Goal: Information Seeking & Learning: Find specific fact

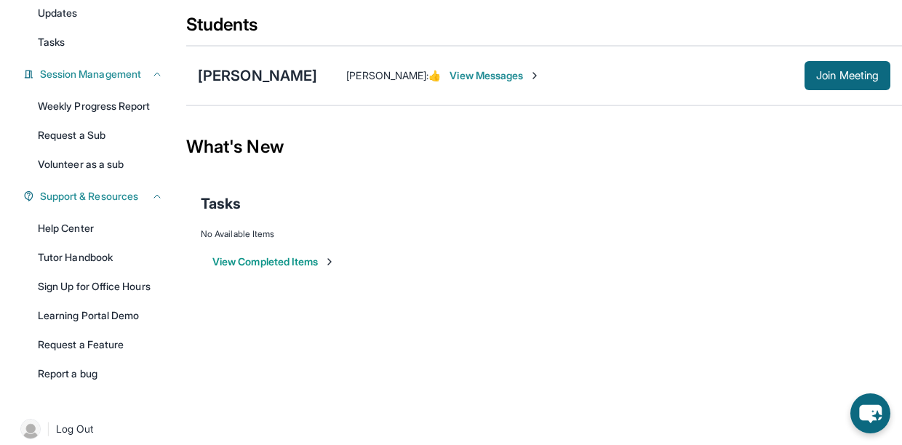
scroll to position [183, 0]
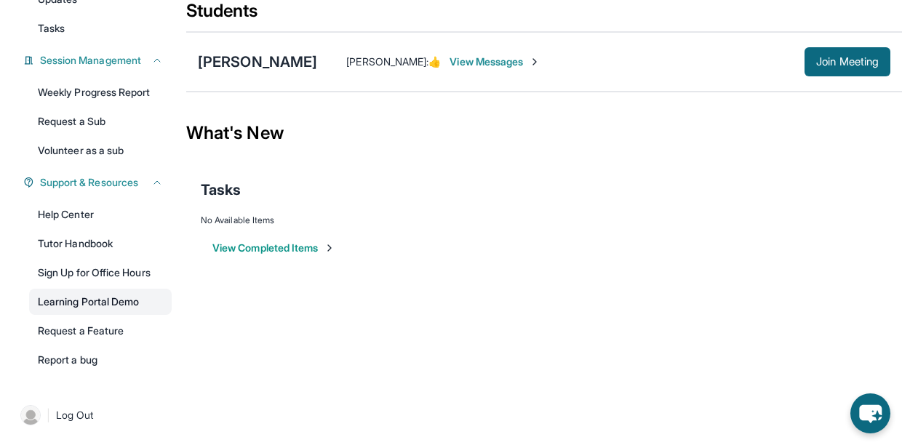
click at [84, 304] on link "Learning Portal Demo" at bounding box center [100, 302] width 143 height 26
click at [109, 62] on span "Session Management" at bounding box center [90, 60] width 101 height 15
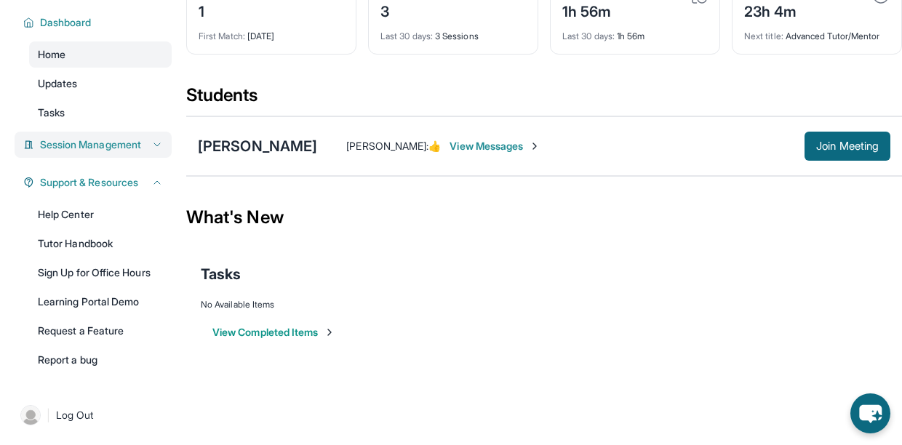
click at [101, 141] on span "Session Management" at bounding box center [90, 144] width 101 height 15
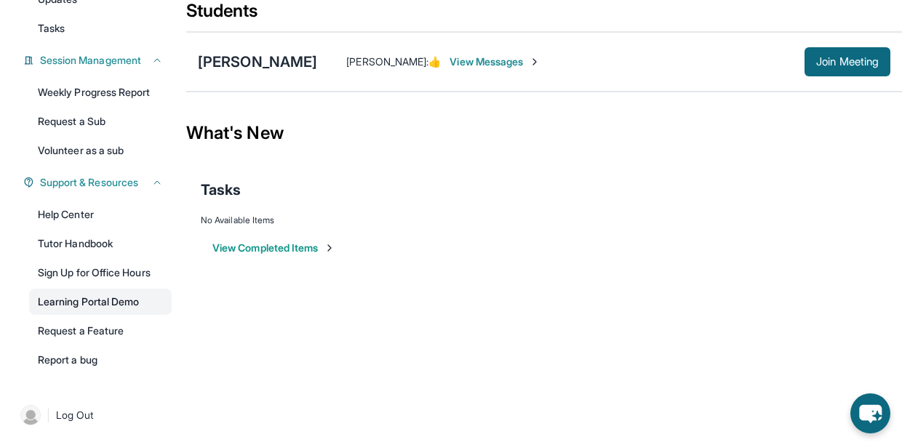
click at [66, 304] on link "Learning Portal Demo" at bounding box center [100, 302] width 143 height 26
click at [295, 250] on button "View Completed Items" at bounding box center [273, 248] width 123 height 15
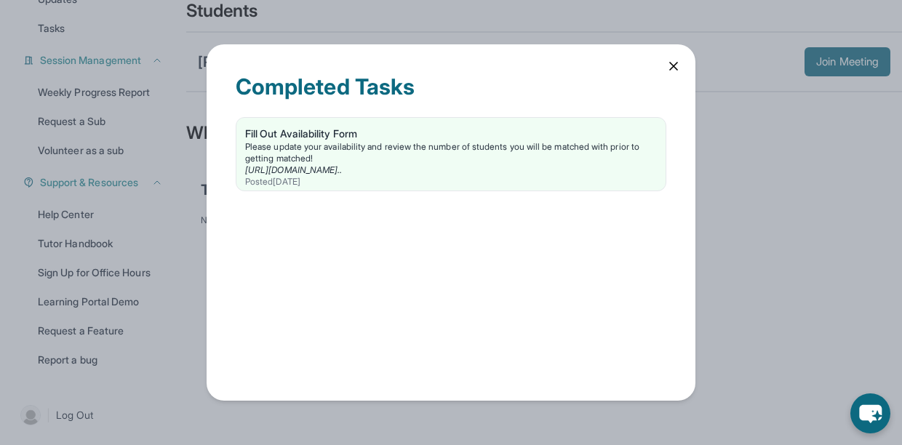
click at [675, 63] on icon at bounding box center [673, 66] width 7 height 7
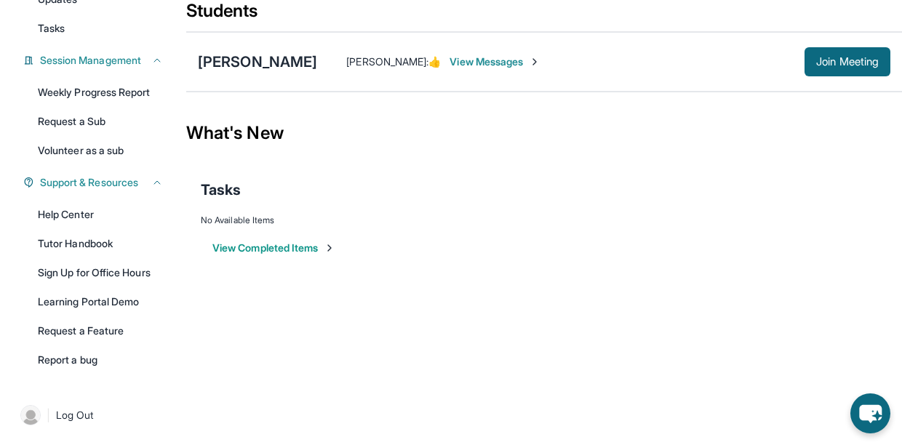
click at [450, 64] on span "View Messages" at bounding box center [495, 62] width 91 height 15
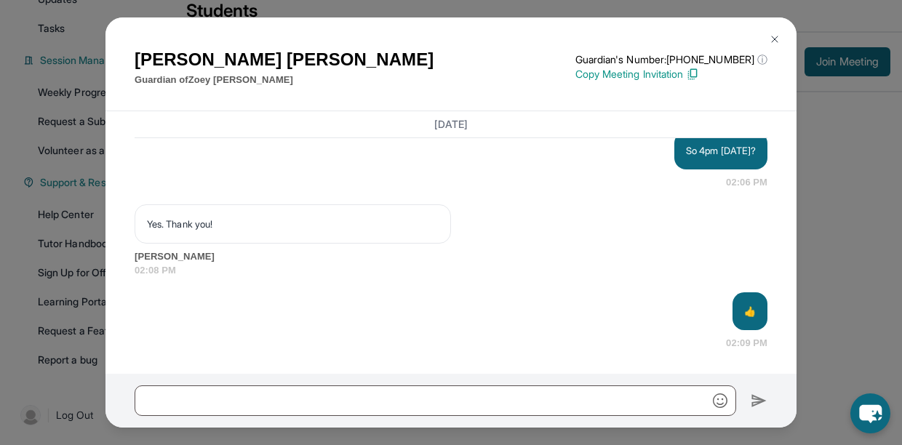
scroll to position [7524, 0]
click at [777, 39] on img at bounding box center [775, 39] width 12 height 12
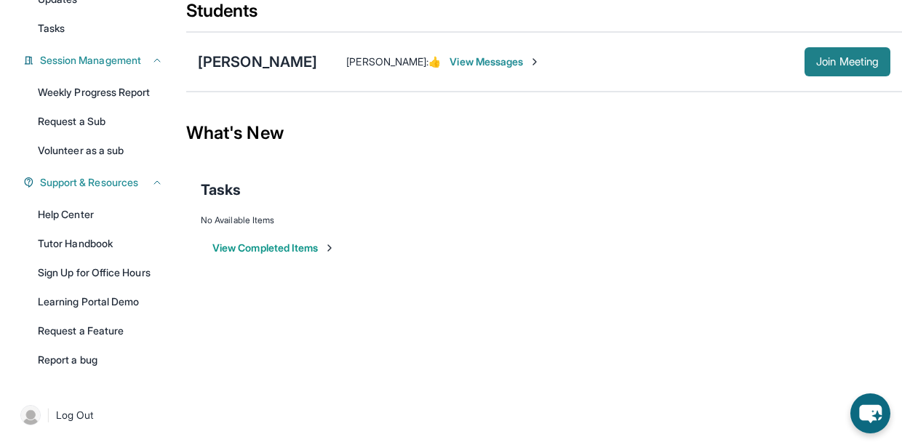
click at [838, 57] on span "Join Meeting" at bounding box center [847, 61] width 63 height 9
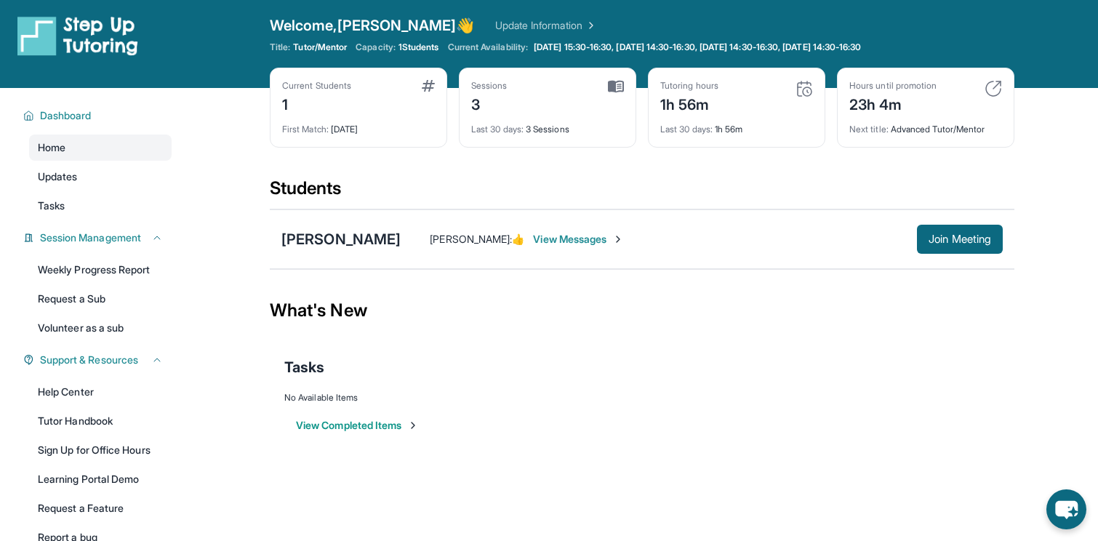
scroll to position [0, 0]
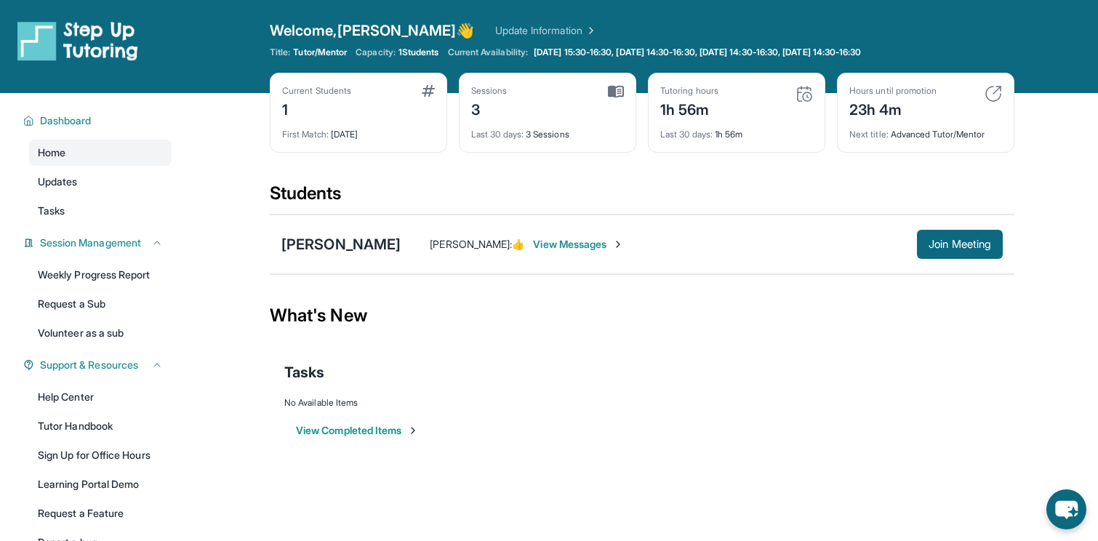
click at [548, 244] on span "View Messages" at bounding box center [578, 244] width 91 height 15
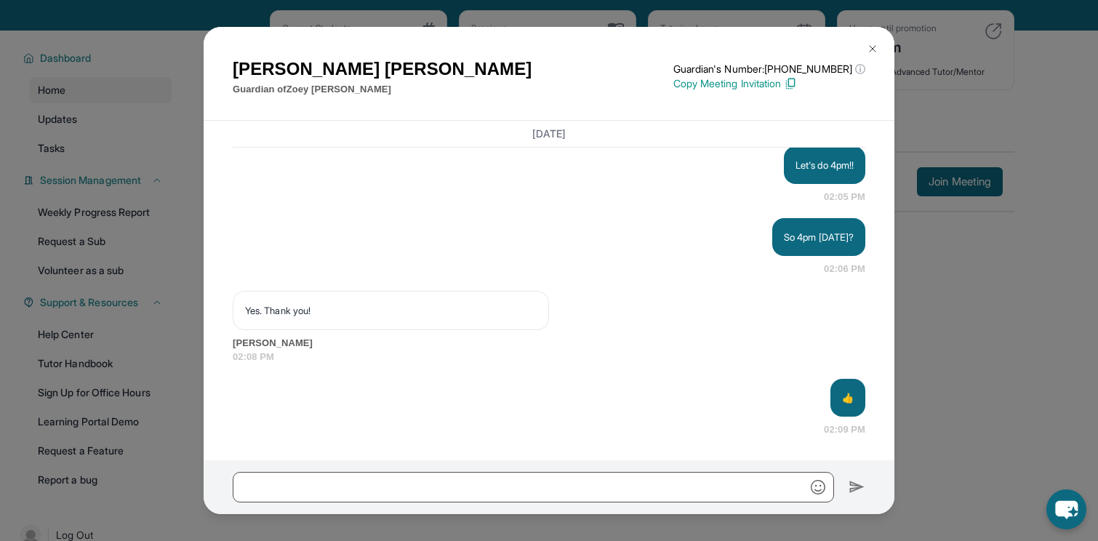
scroll to position [7447, 0]
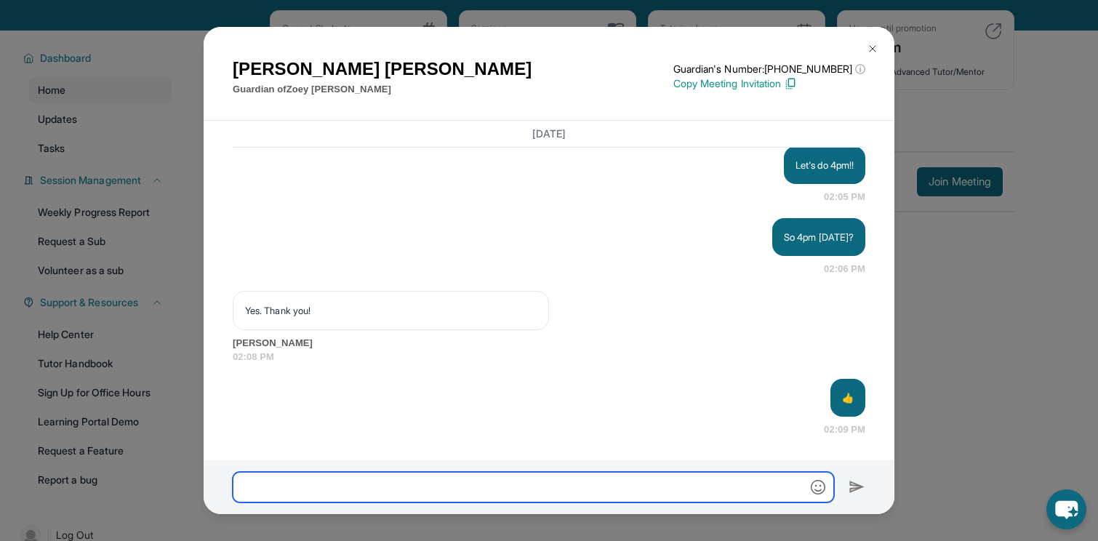
click at [569, 444] on input "text" at bounding box center [534, 487] width 602 height 31
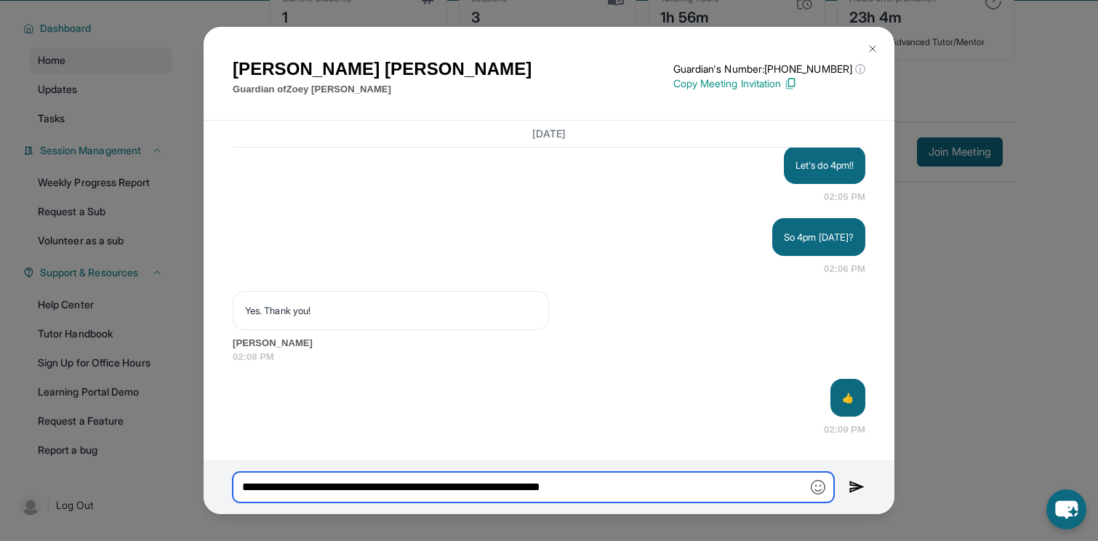
click at [656, 444] on input "**********" at bounding box center [534, 487] width 602 height 31
type input "*"
click at [556, 444] on input "text" at bounding box center [534, 487] width 602 height 31
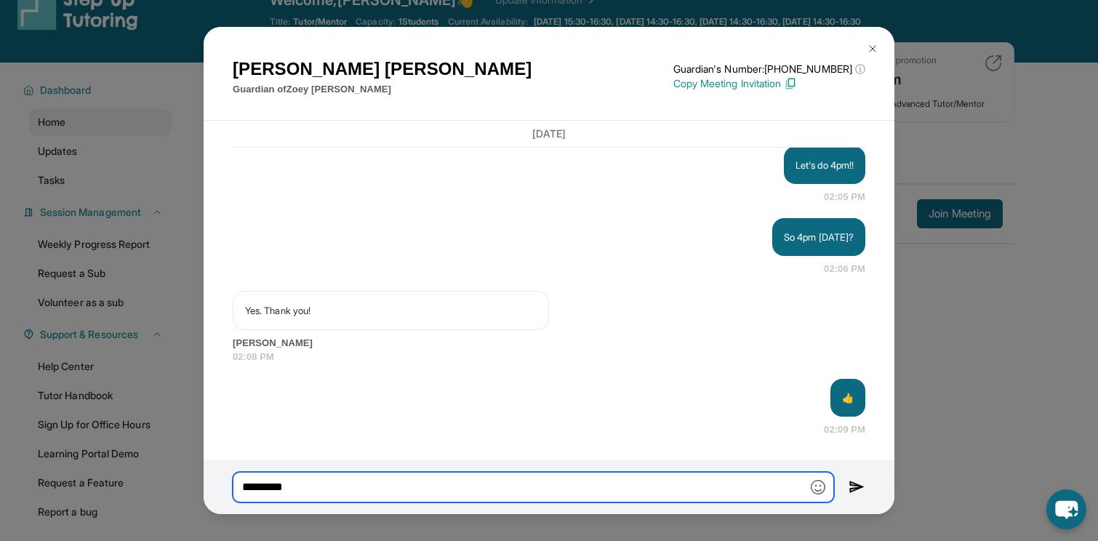
scroll to position [30, 0]
type input "*********"
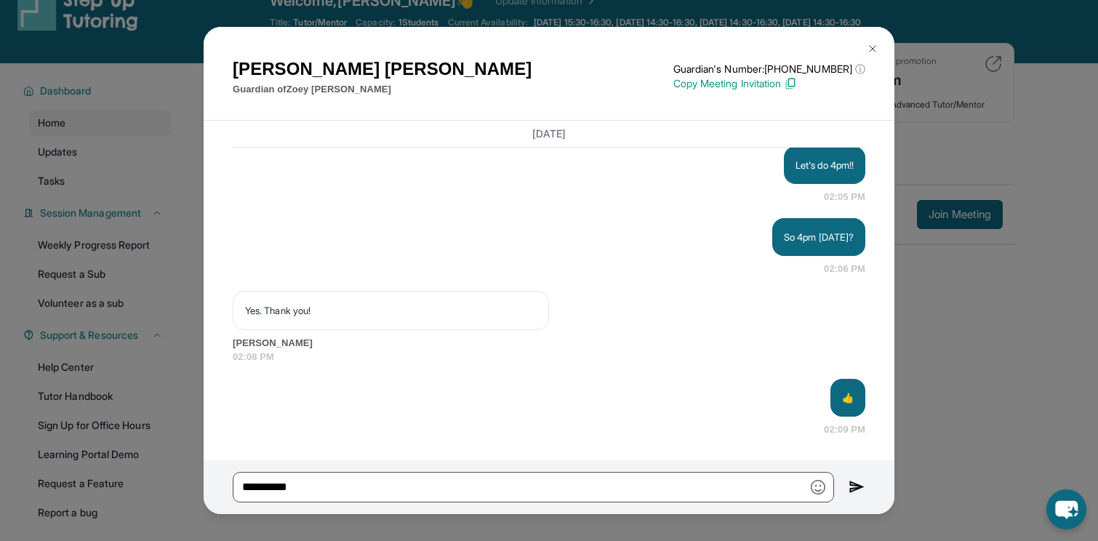
click at [873, 51] on img at bounding box center [873, 49] width 12 height 12
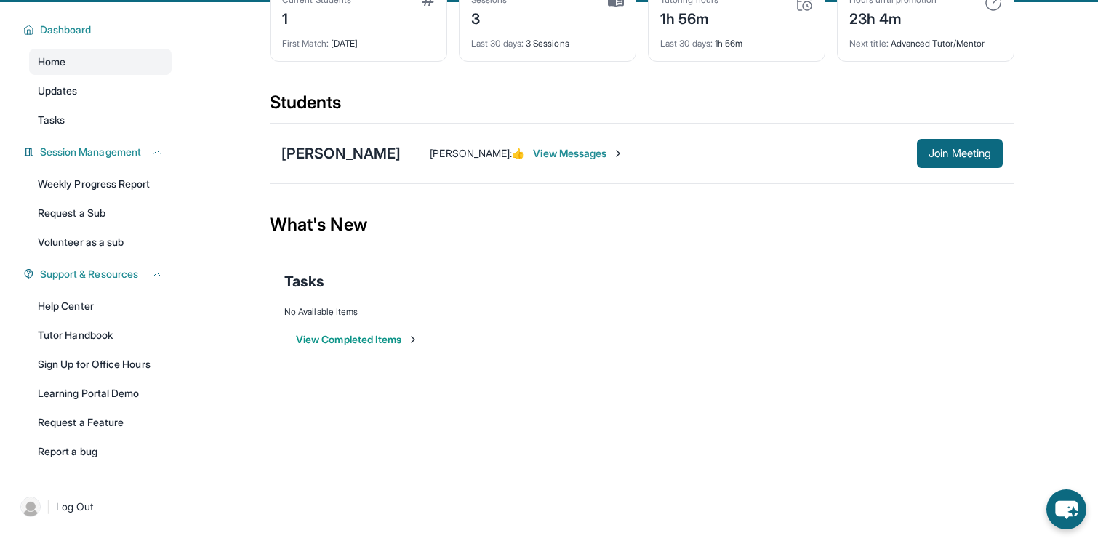
scroll to position [92, 0]
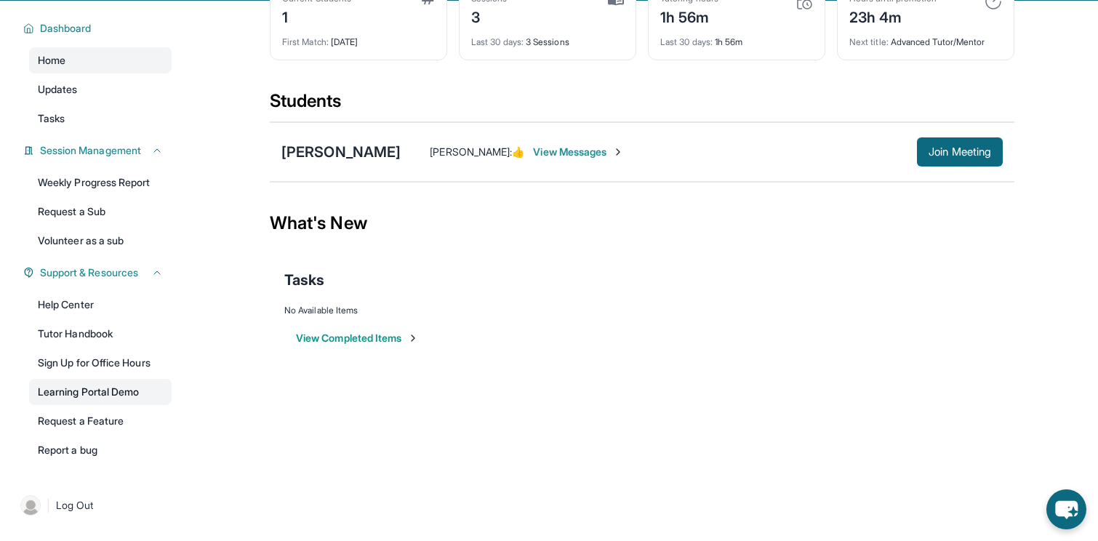
click at [91, 394] on link "Learning Portal Demo" at bounding box center [100, 392] width 143 height 26
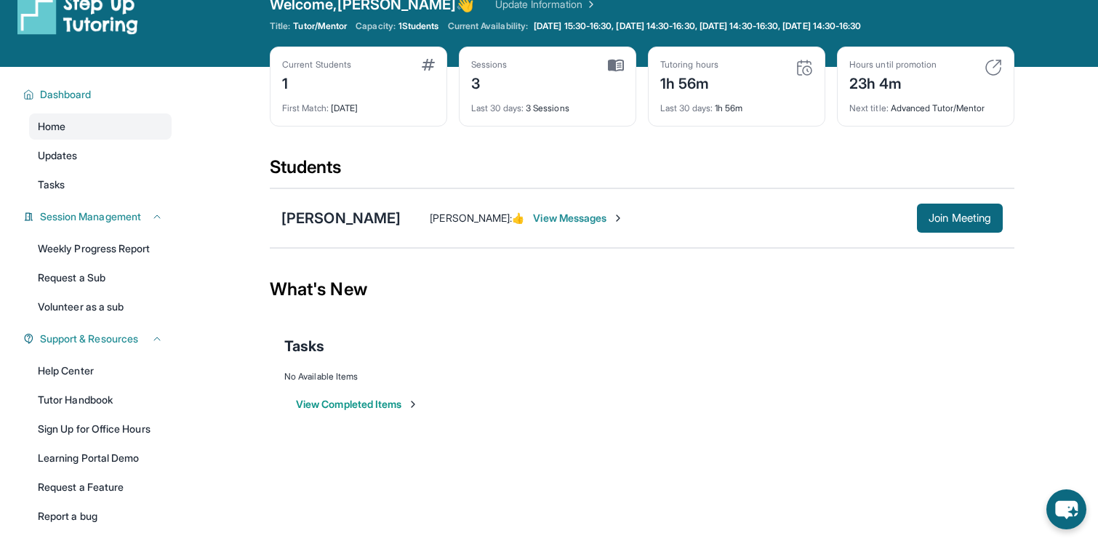
scroll to position [0, 0]
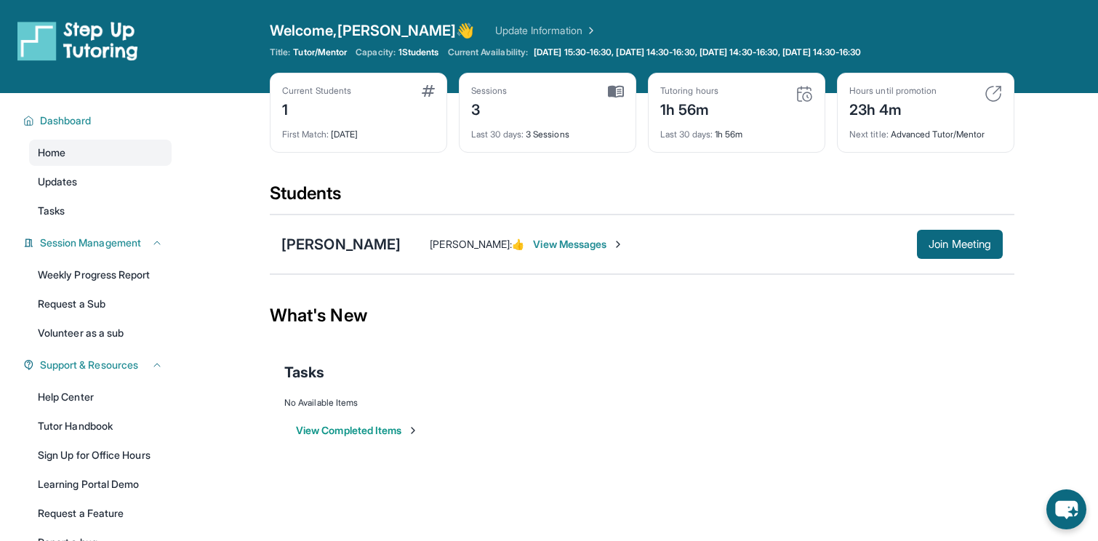
click at [533, 245] on span "View Messages" at bounding box center [578, 244] width 91 height 15
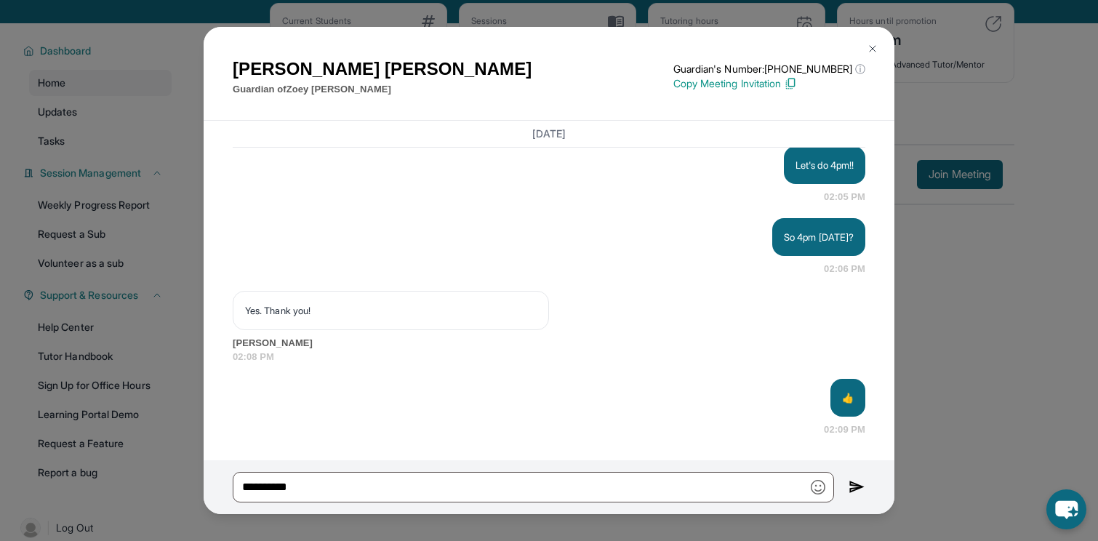
scroll to position [68, 0]
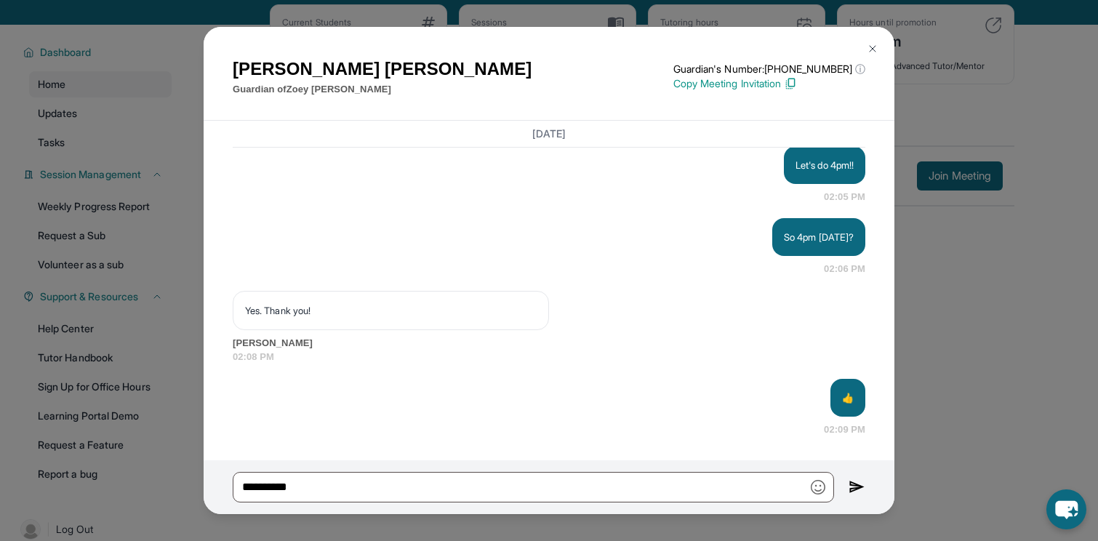
click at [877, 47] on img at bounding box center [873, 49] width 12 height 12
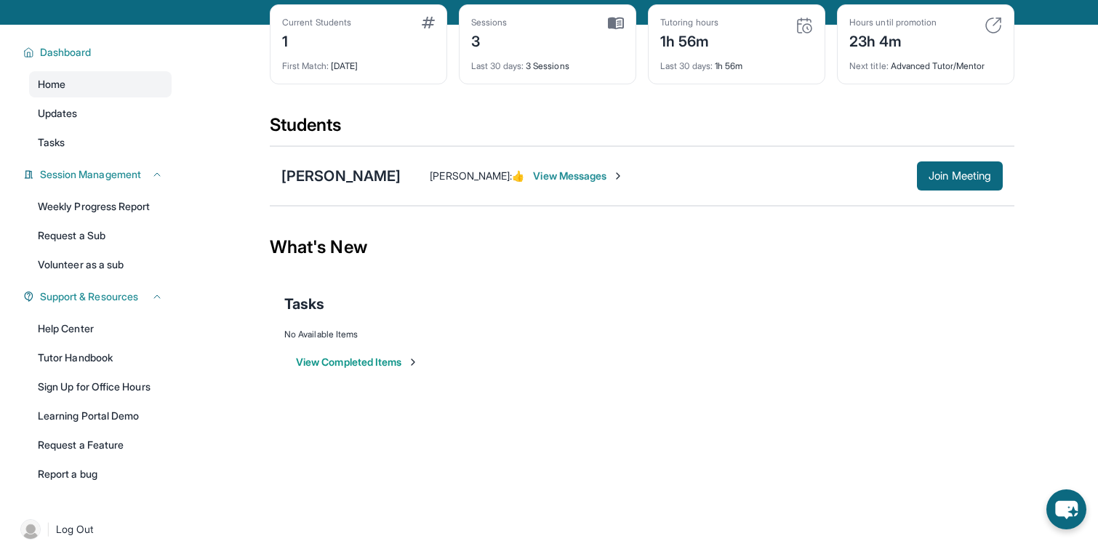
scroll to position [0, 0]
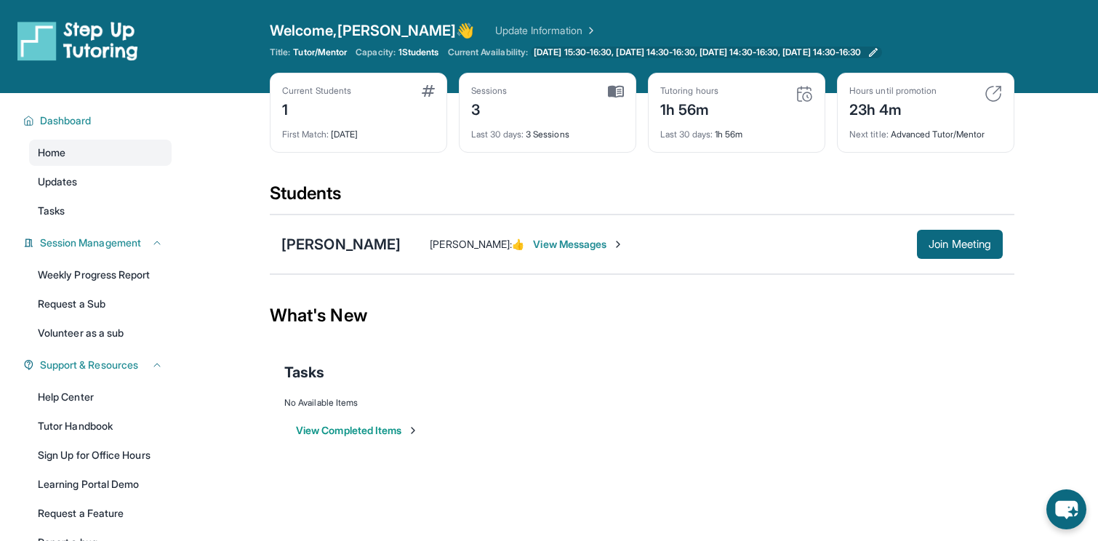
click at [861, 52] on span "[DATE] 15:30-16:30, [DATE] 14:30-16:30, [DATE] 14:30-16:30, [DATE] 14:30-16:30" at bounding box center [697, 53] width 327 height 12
click at [901, 243] on span "Join Meeting" at bounding box center [960, 244] width 63 height 9
click at [346, 240] on div "[PERSON_NAME]" at bounding box center [341, 244] width 119 height 20
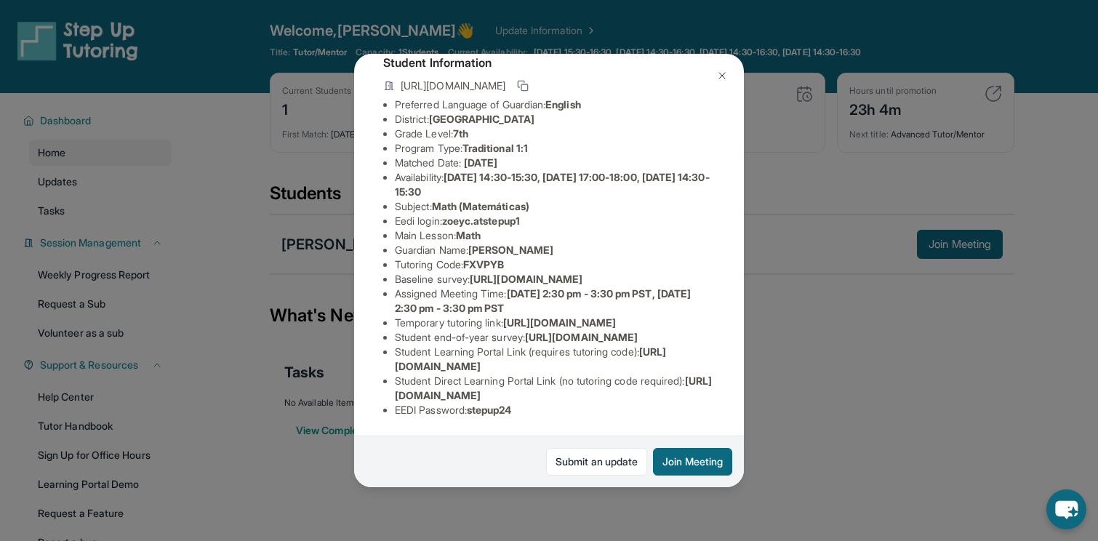
scroll to position [86, 0]
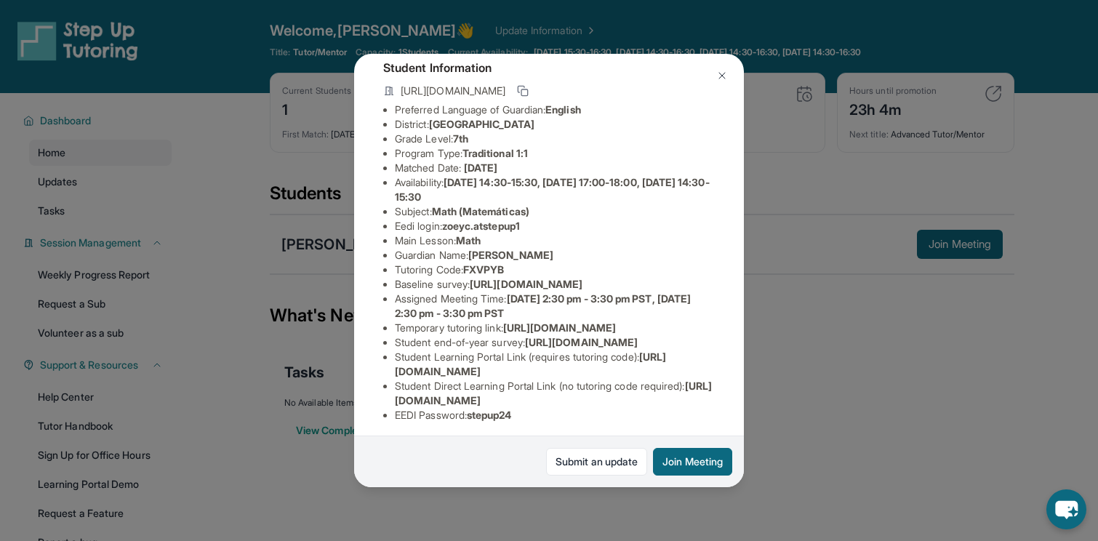
click at [723, 79] on img at bounding box center [723, 76] width 12 height 12
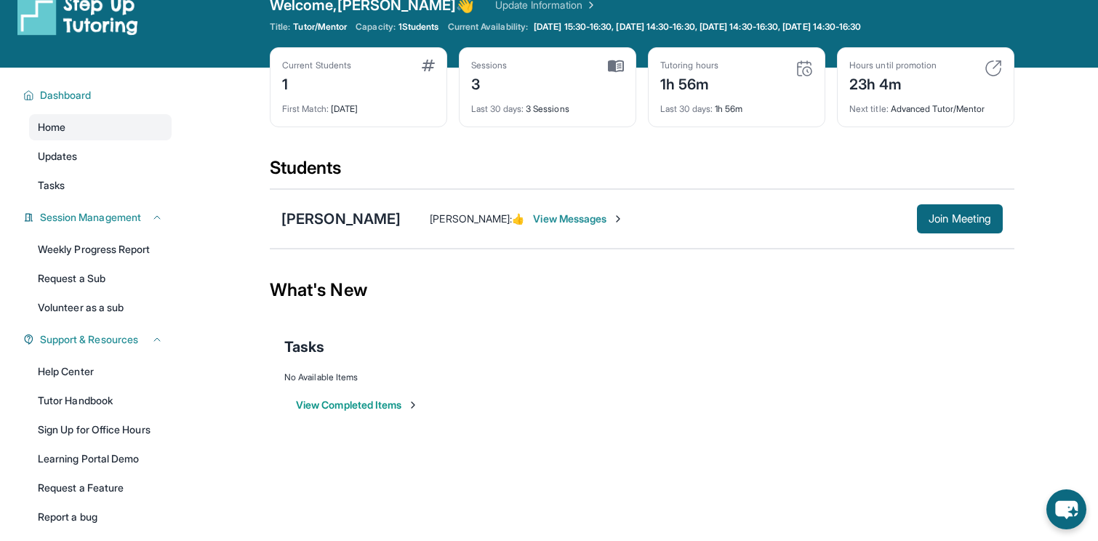
scroll to position [26, 0]
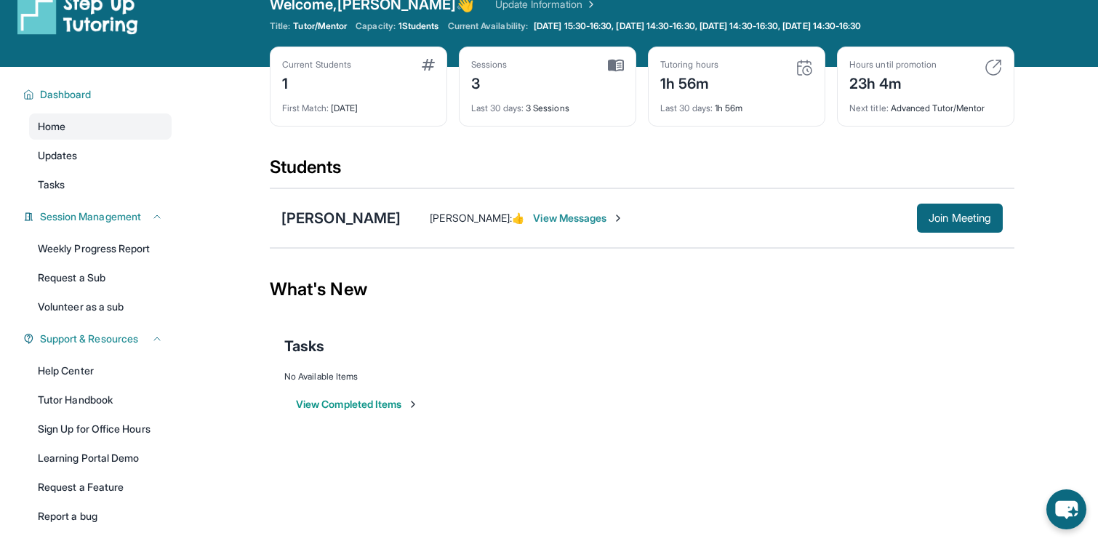
click at [618, 63] on img at bounding box center [616, 65] width 16 height 13
click at [555, 103] on div "Last 30 days : 3 Sessions" at bounding box center [547, 104] width 153 height 20
click at [480, 76] on div "3" at bounding box center [489, 82] width 36 height 23
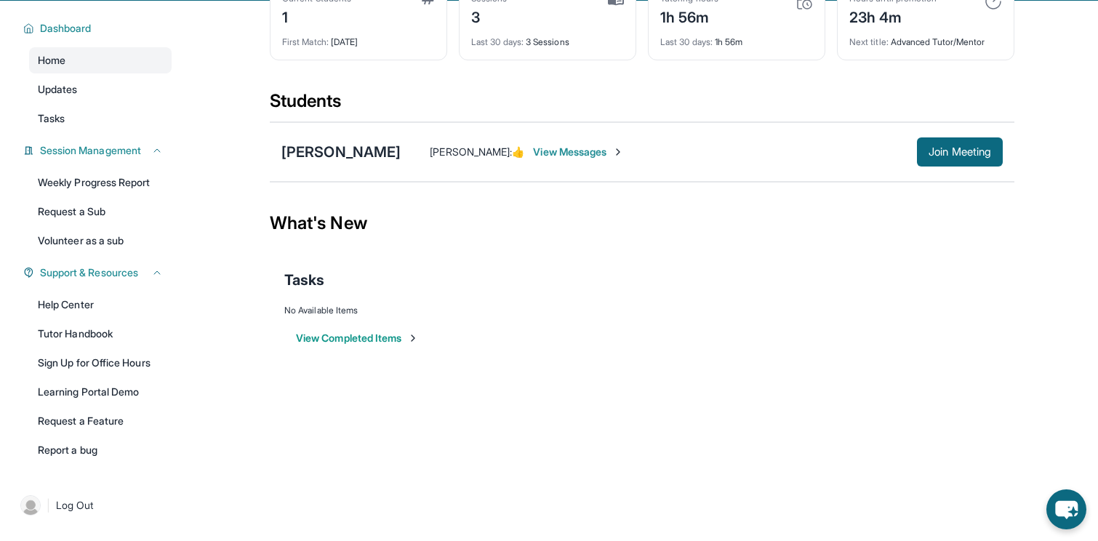
scroll to position [0, 0]
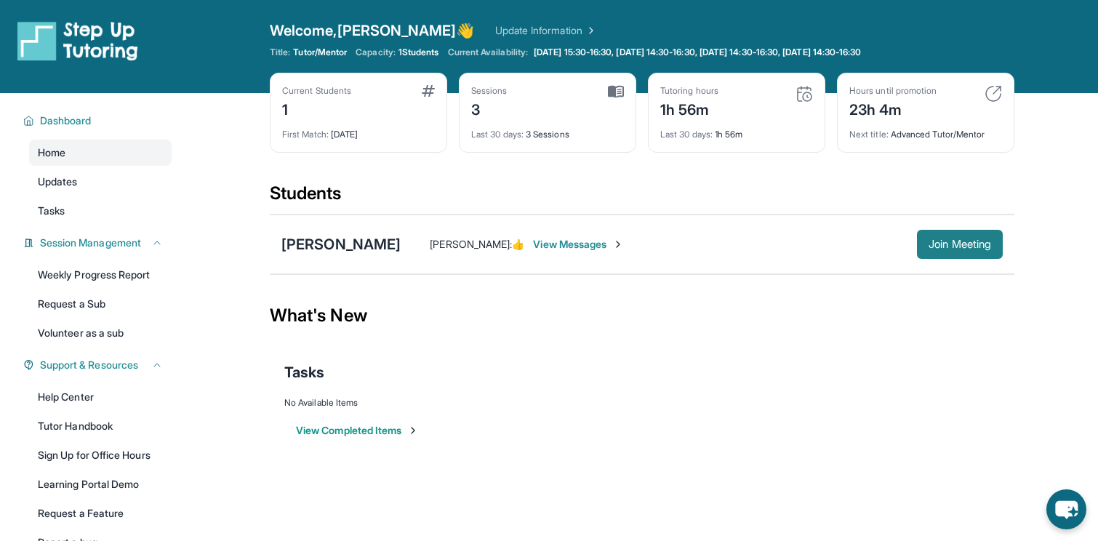
click at [901, 240] on span "Join Meeting" at bounding box center [960, 244] width 63 height 9
click at [533, 247] on span "View Messages" at bounding box center [578, 244] width 91 height 15
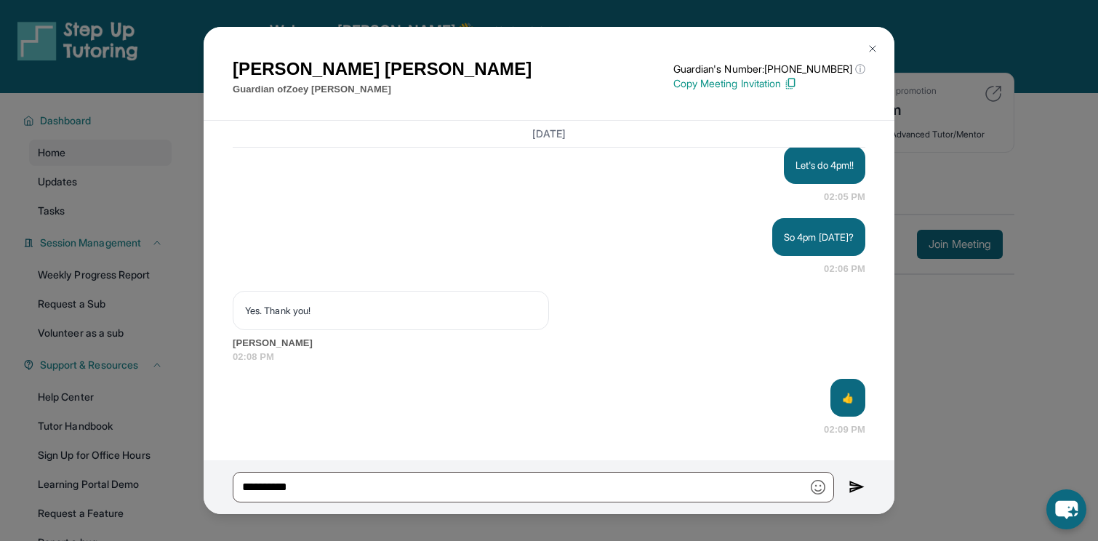
scroll to position [7447, 0]
click at [877, 45] on img at bounding box center [873, 49] width 12 height 12
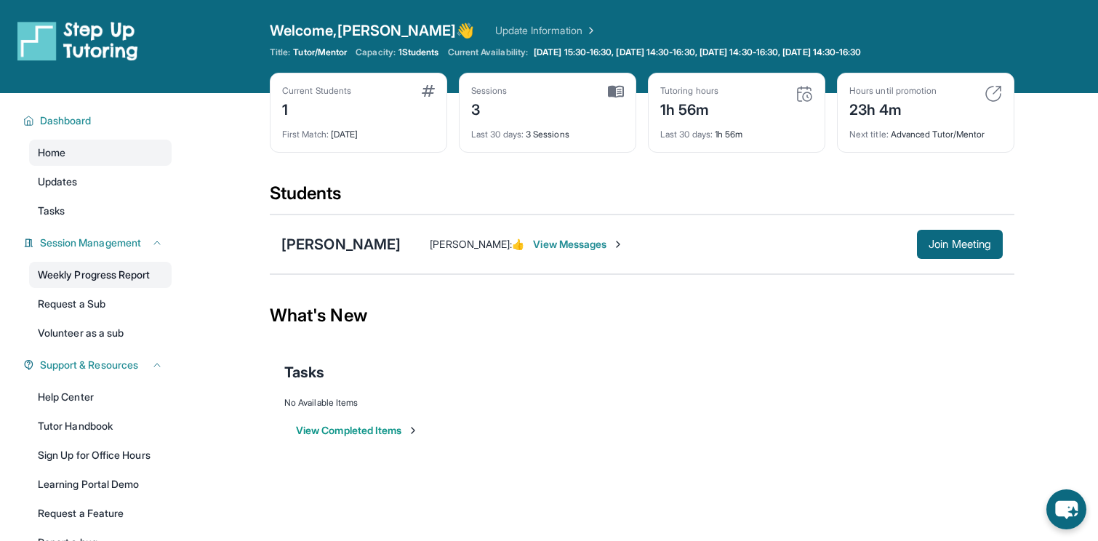
click at [127, 278] on link "Weekly Progress Report" at bounding box center [100, 275] width 143 height 26
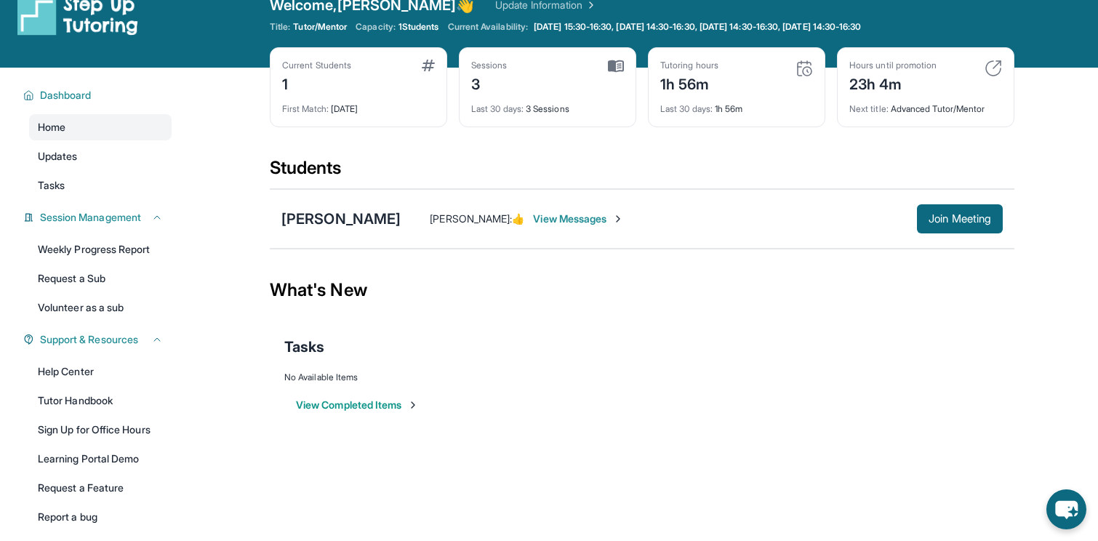
scroll to position [0, 0]
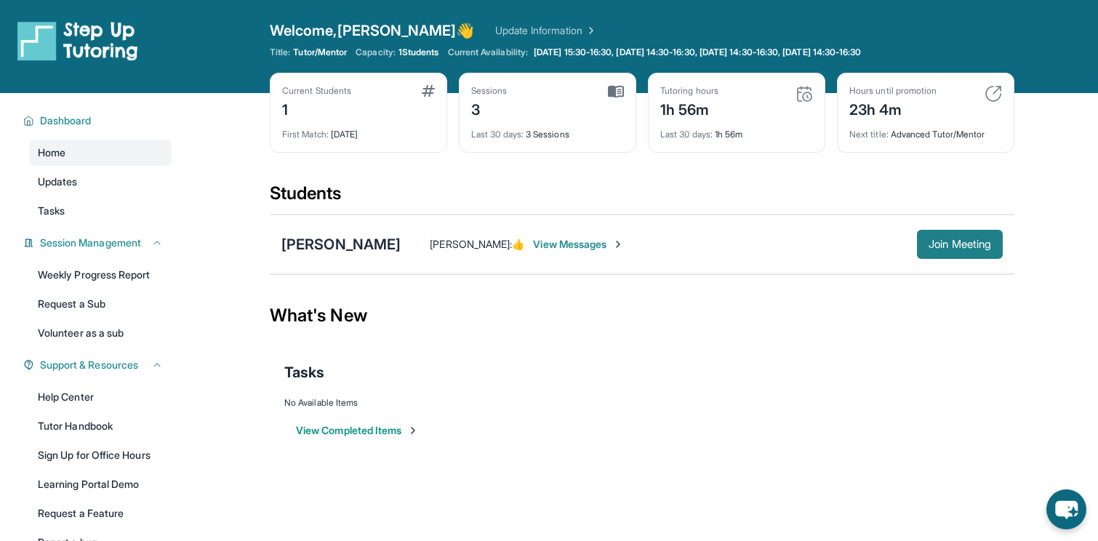
click at [901, 240] on span "Join Meeting" at bounding box center [960, 244] width 63 height 9
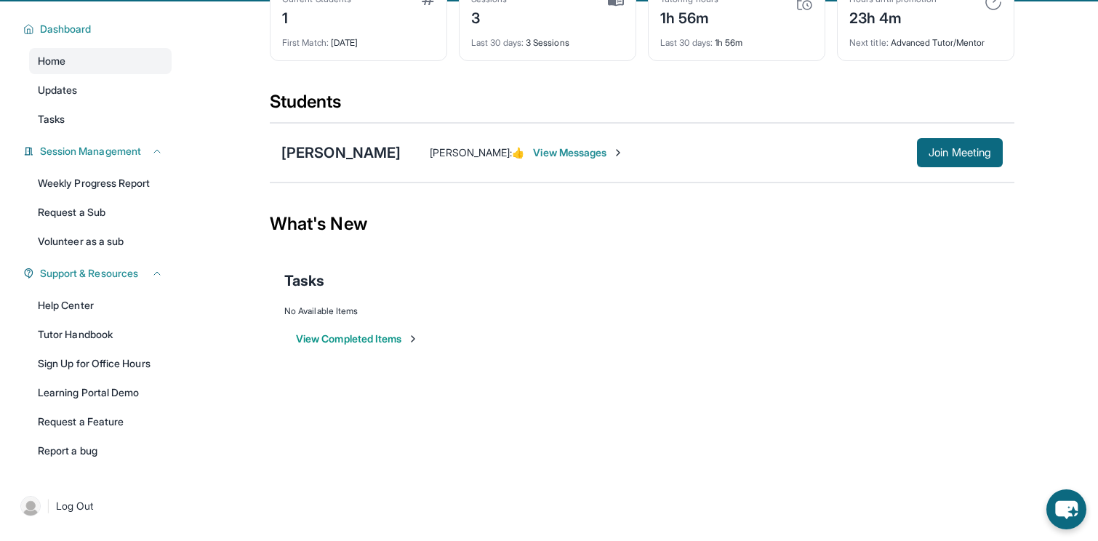
scroll to position [92, 0]
click at [380, 333] on button "View Completed Items" at bounding box center [357, 338] width 123 height 15
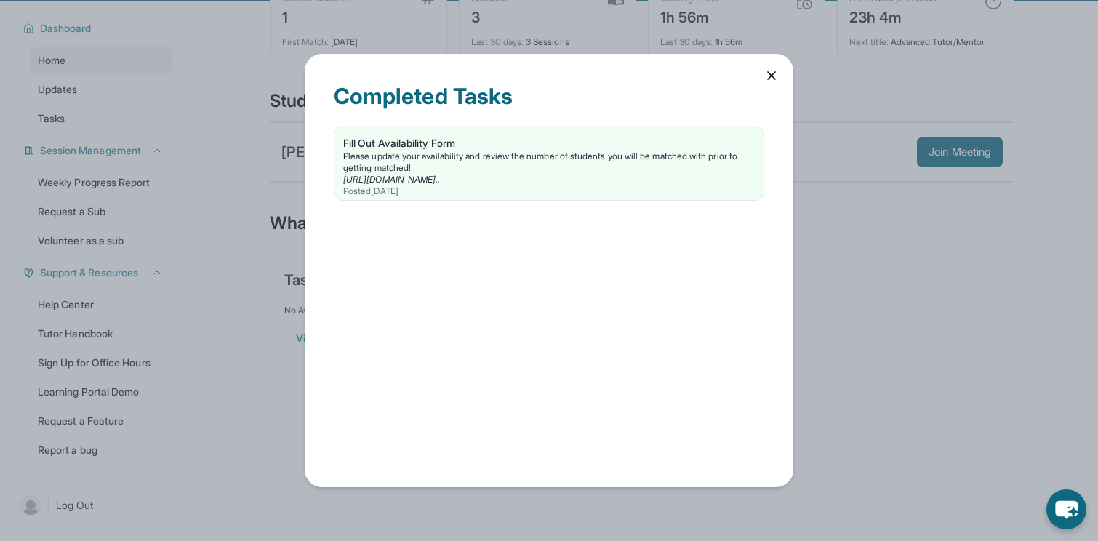
click at [772, 72] on icon at bounding box center [772, 75] width 15 height 15
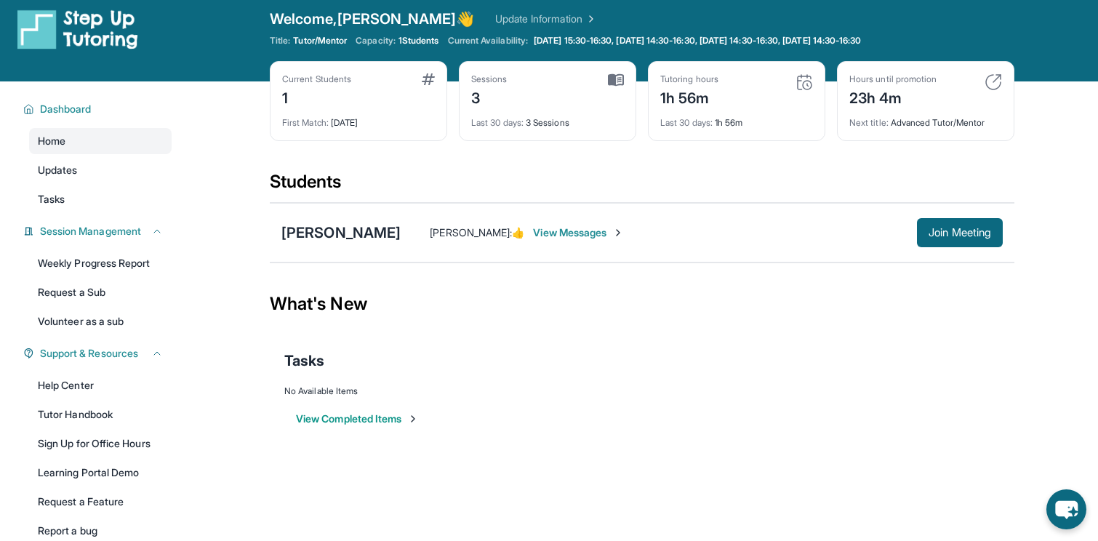
scroll to position [0, 0]
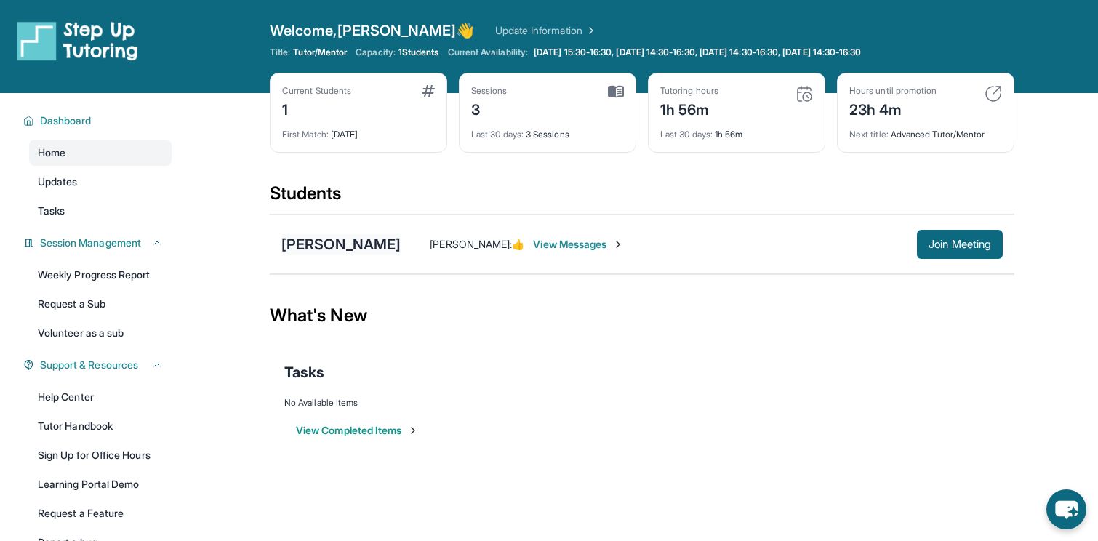
click at [343, 244] on div "[PERSON_NAME]" at bounding box center [341, 244] width 119 height 20
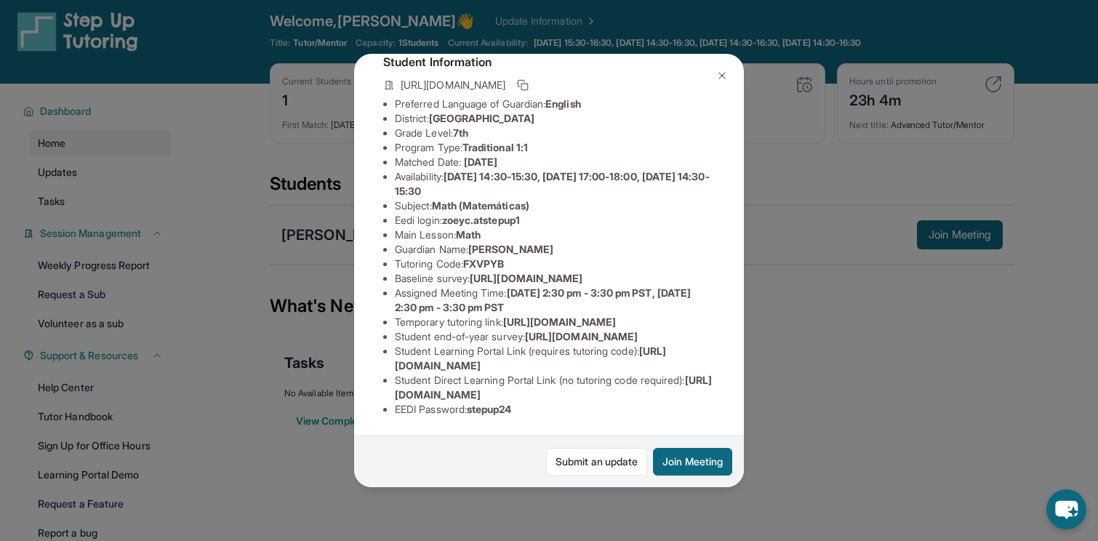
scroll to position [124, 511]
drag, startPoint x: 397, startPoint y: 261, endPoint x: 781, endPoint y: 290, distance: 384.4
click at [781, 290] on div "Zoey Chavez Guardian: Elvia Davila Student Information https://student-portal.s…" at bounding box center [549, 270] width 1098 height 541
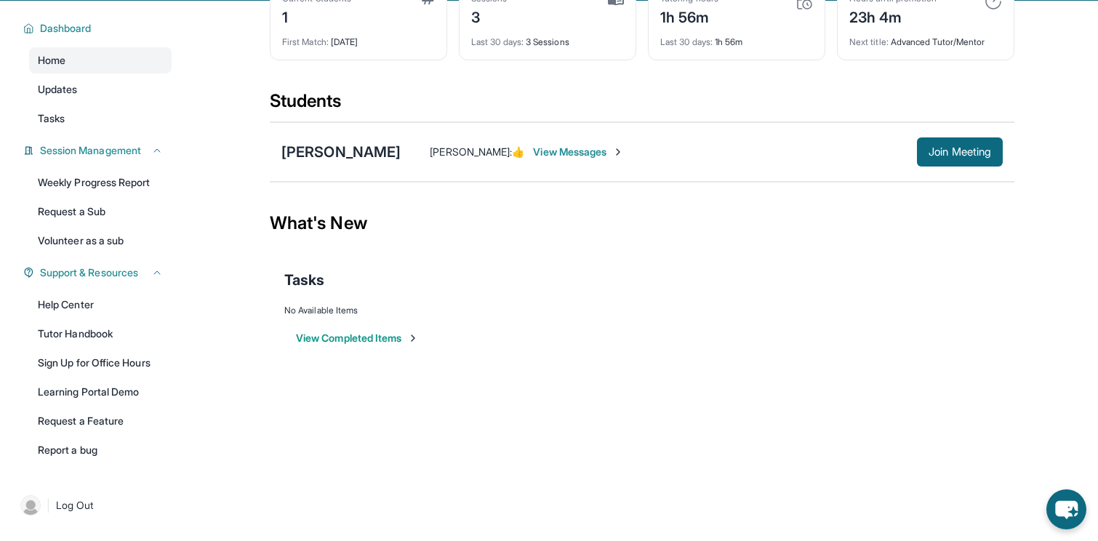
scroll to position [0, 0]
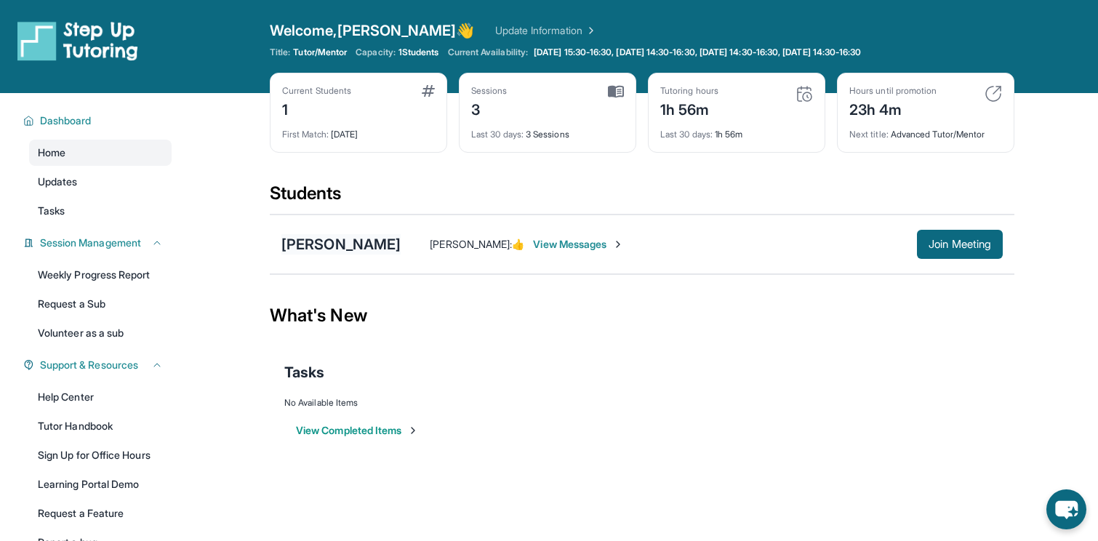
click at [347, 239] on div "[PERSON_NAME]" at bounding box center [341, 244] width 119 height 20
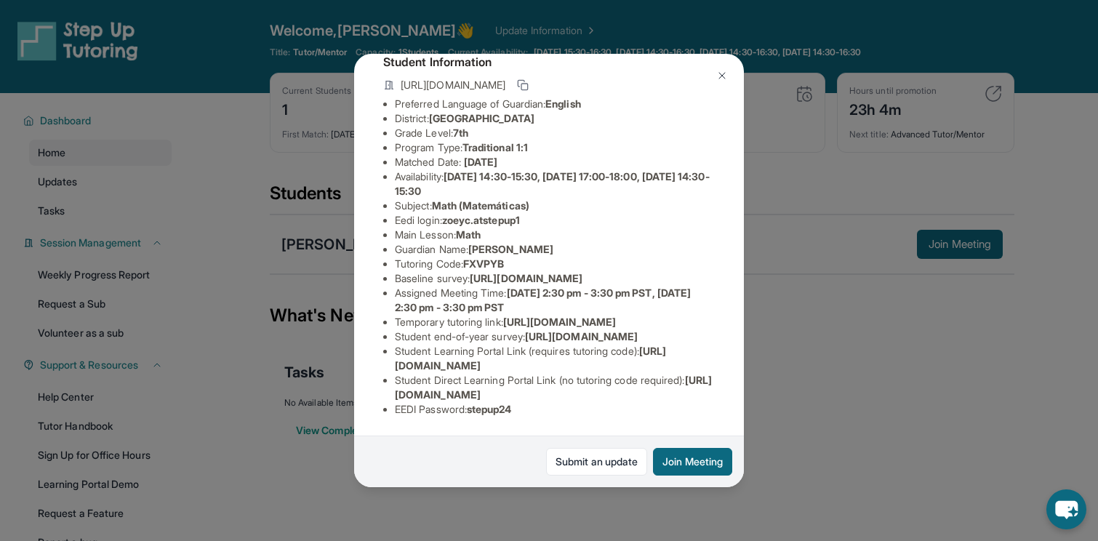
scroll to position [222, 0]
drag, startPoint x: 396, startPoint y: 404, endPoint x: 532, endPoint y: 413, distance: 135.6
click at [532, 413] on li "EEDI Password : stepup24" at bounding box center [555, 409] width 320 height 15
click at [538, 413] on li "EEDI Password : stepup24" at bounding box center [555, 409] width 320 height 15
drag, startPoint x: 394, startPoint y: 365, endPoint x: 656, endPoint y: 359, distance: 261.9
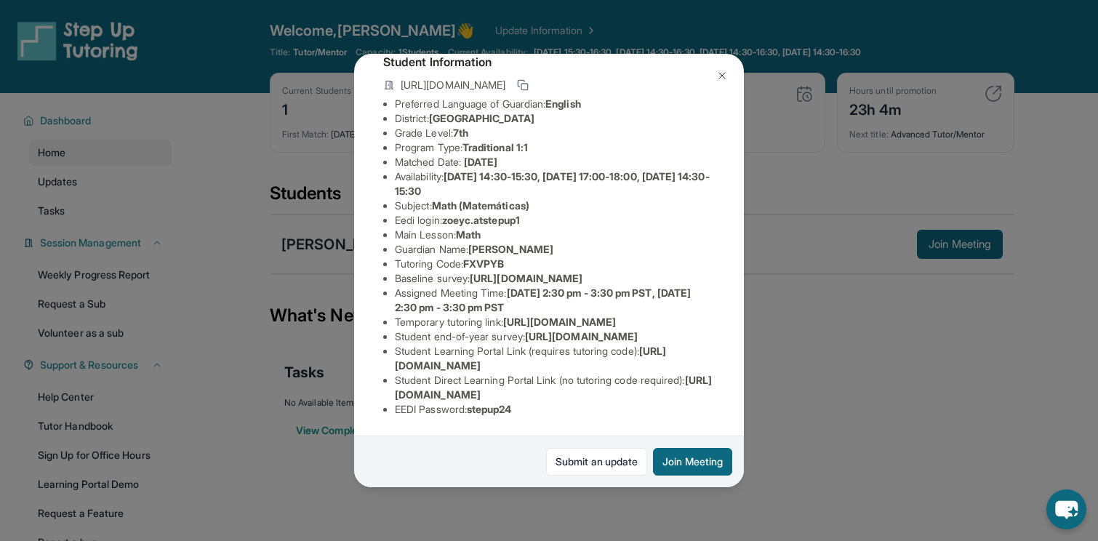
click at [657, 363] on ul "Preferred Language of Guardian: English District: Wiseburn Unified School Distr…" at bounding box center [549, 257] width 332 height 320
copy span "https://student-portal.stepuptutoring.org/student"
drag, startPoint x: 394, startPoint y: 394, endPoint x: 692, endPoint y: 377, distance: 298.0
click at [699, 389] on li "Student Direct Learning Portal Link (no tutoring code required) : https://stude…" at bounding box center [555, 387] width 320 height 29
copy span "https://student-portal.stepuptutoring.org/student/FXVPYB"
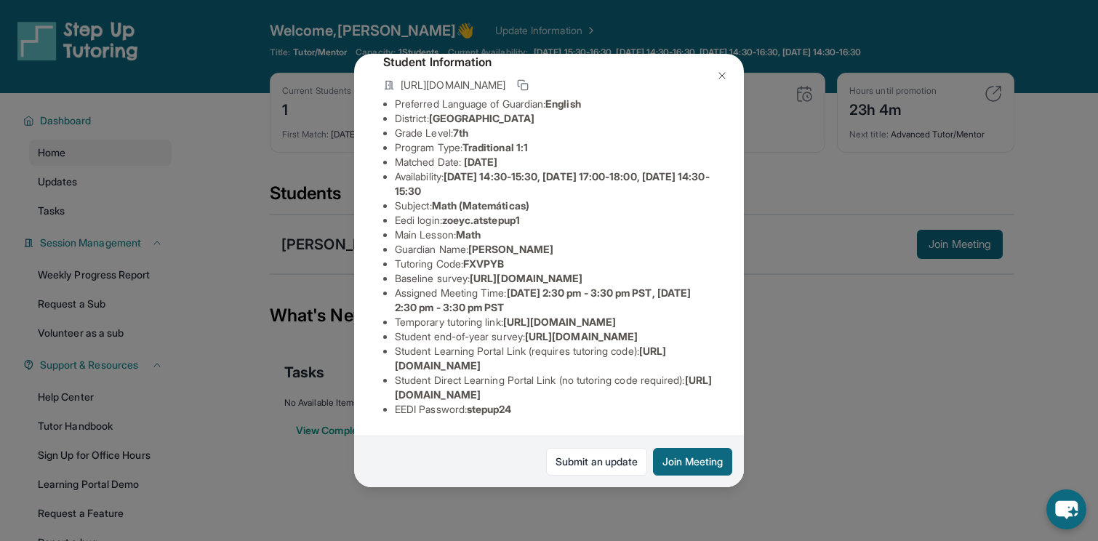
scroll to position [140, 0]
drag, startPoint x: 394, startPoint y: 242, endPoint x: 722, endPoint y: 239, distance: 328.1
click at [723, 241] on div "Zoey Chavez Guardian: Elvia Davila Student Information https://student-portal.s…" at bounding box center [549, 270] width 390 height 433
copy span "https://airtable.com/apprlfn8WjpjBUn2G/shrK0QR6AaNyG5psY?"
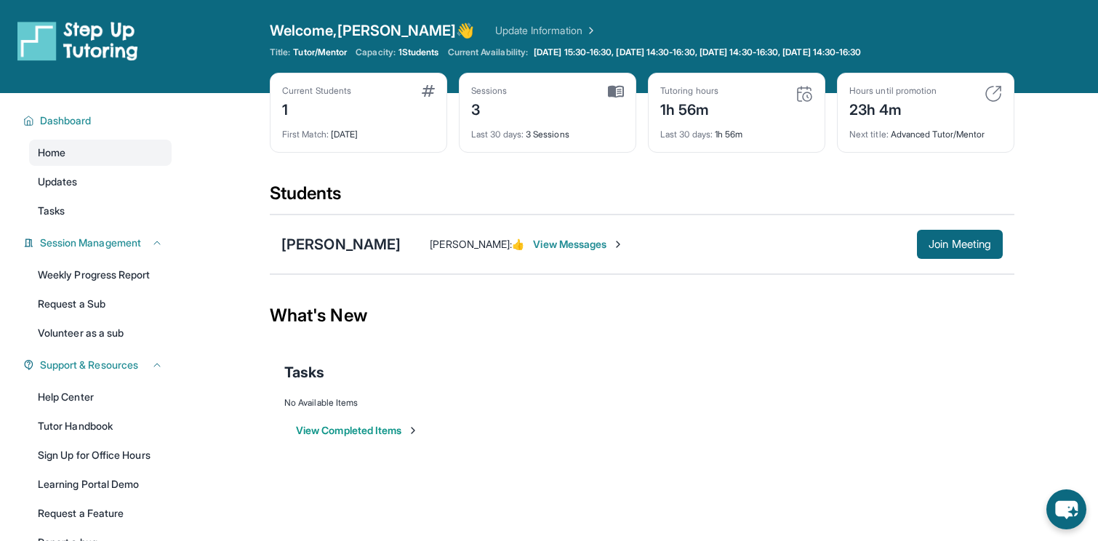
click at [505, 87] on div "Sessions" at bounding box center [489, 91] width 36 height 12
click at [617, 91] on img at bounding box center [616, 91] width 16 height 13
click at [533, 135] on div "Last 30 days : 3 Sessions" at bounding box center [547, 130] width 153 height 20
click at [485, 97] on div "3" at bounding box center [489, 108] width 36 height 23
click at [361, 103] on div "Current Students 1" at bounding box center [358, 102] width 153 height 35
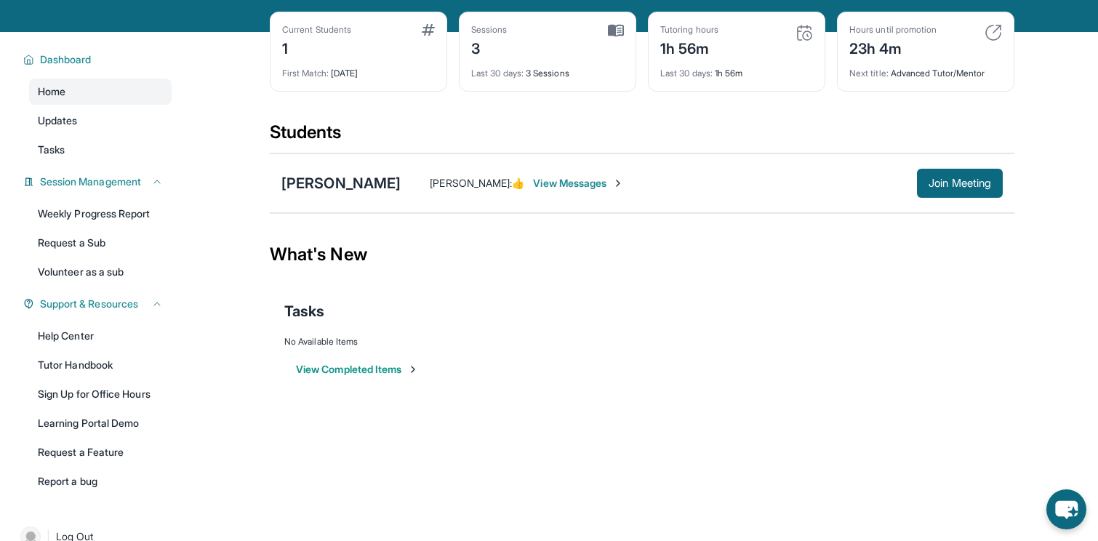
scroll to position [67, 0]
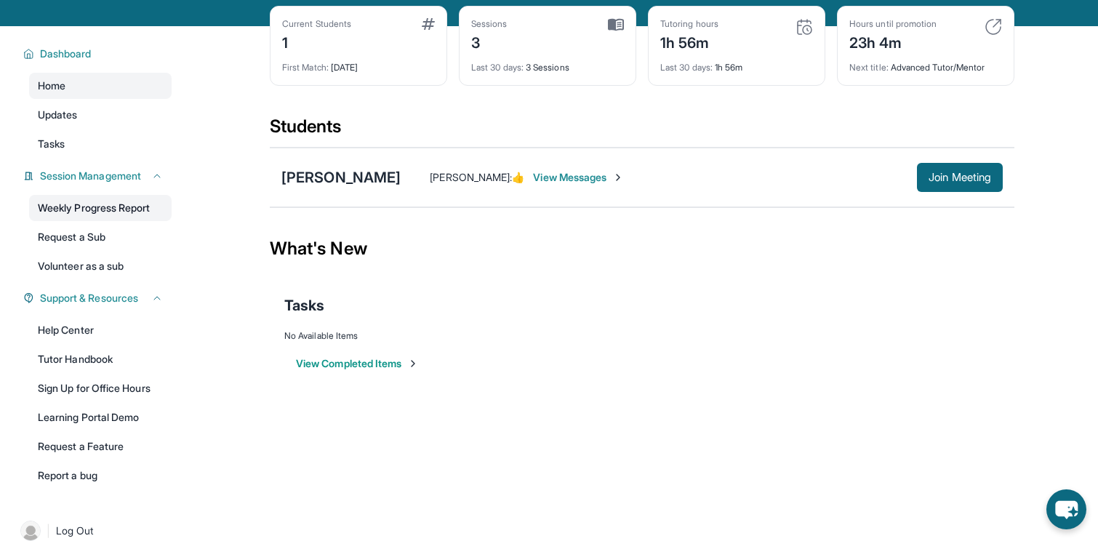
click at [129, 210] on link "Weekly Progress Report" at bounding box center [100, 208] width 143 height 26
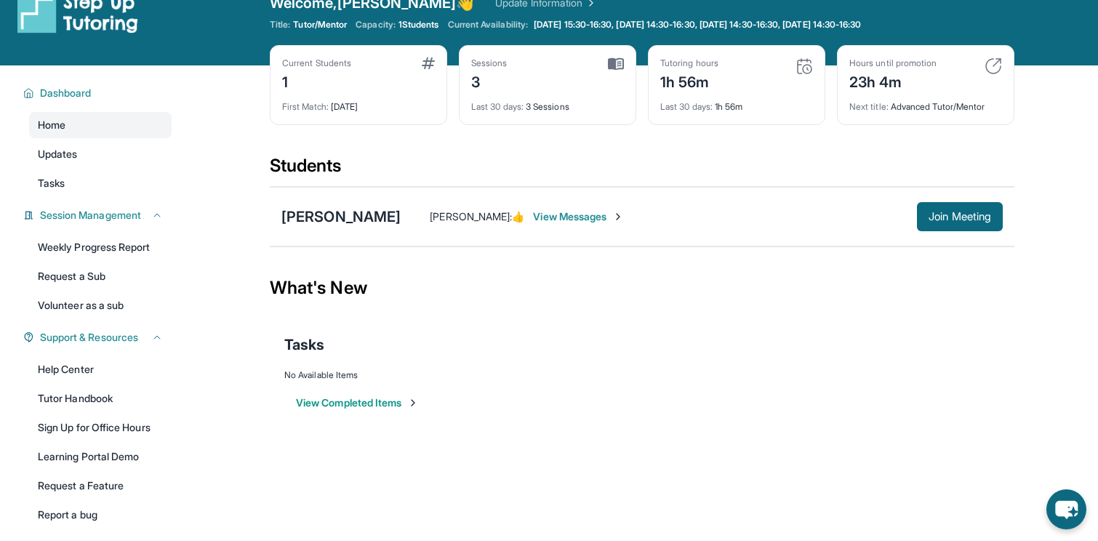
scroll to position [0, 0]
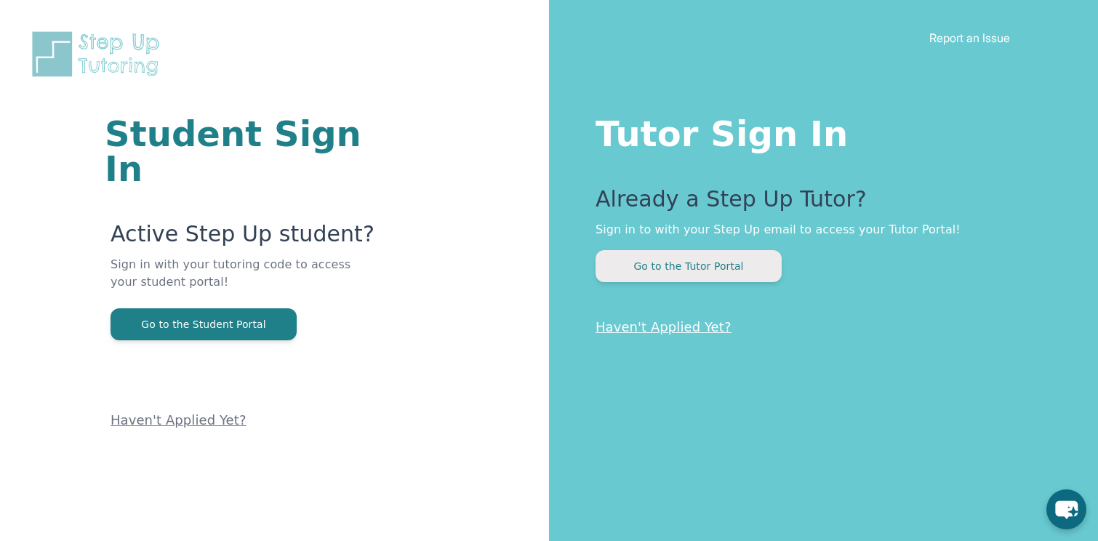
click at [745, 260] on button "Go to the Tutor Portal" at bounding box center [689, 266] width 186 height 32
